Goal: Transaction & Acquisition: Purchase product/service

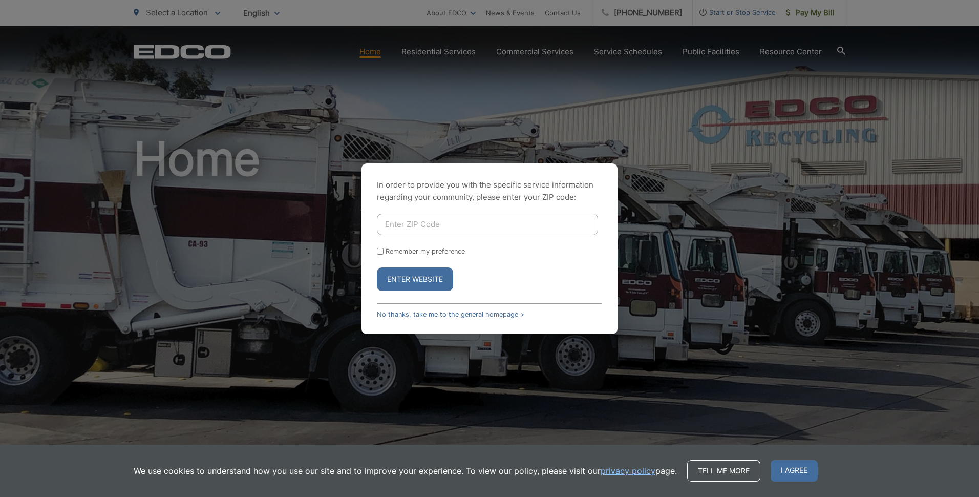
click at [406, 227] on input "Enter ZIP Code" at bounding box center [487, 223] width 221 height 21
type input "90275"
click at [379, 250] on input "Remember my preference" at bounding box center [380, 251] width 7 height 7
checkbox input "true"
click at [414, 277] on button "Enter Website" at bounding box center [415, 279] width 76 height 24
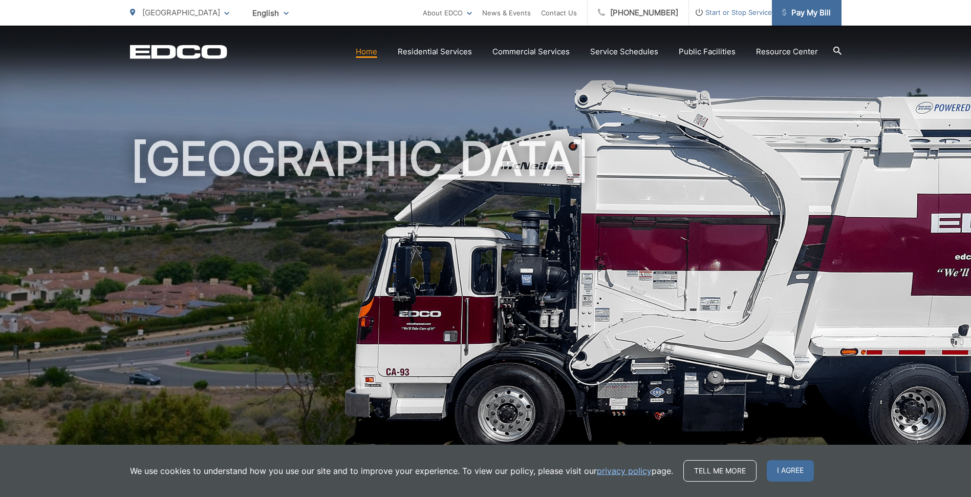
click at [814, 10] on span "Pay My Bill" at bounding box center [806, 13] width 49 height 12
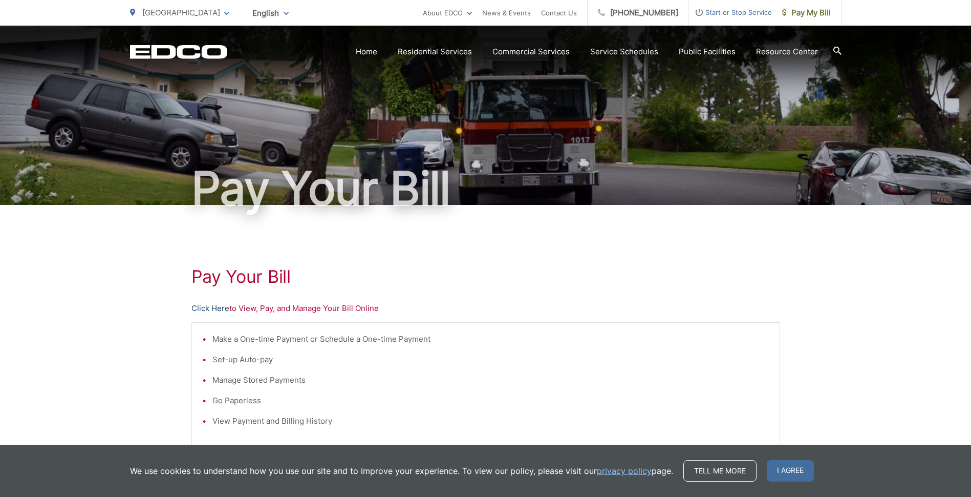
click at [209, 309] on link "Click Here" at bounding box center [210, 308] width 38 height 12
